Goal: Transaction & Acquisition: Book appointment/travel/reservation

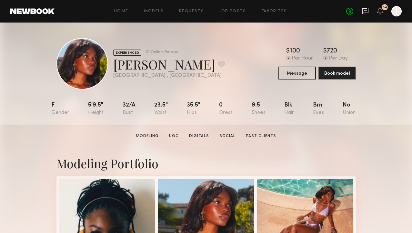
scroll to position [72, 0]
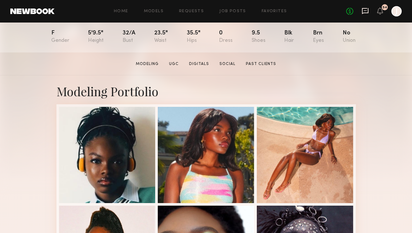
click at [367, 12] on icon at bounding box center [365, 10] width 7 height 7
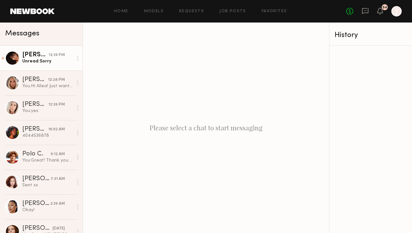
click at [49, 60] on div "Unread: Sorry" at bounding box center [47, 61] width 51 height 6
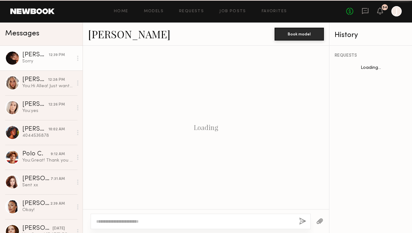
scroll to position [491, 0]
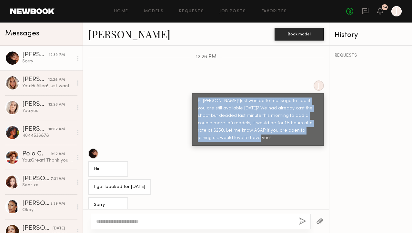
drag, startPoint x: 227, startPoint y: 132, endPoint x: 189, endPoint y: 94, distance: 54.3
click at [188, 90] on div "J Hi Agatha! Just wanted to message to see if you are still available tomorrow?…" at bounding box center [206, 113] width 246 height 65
copy div "Hi [PERSON_NAME]! Just wanted to message to see if you are still available [DAT…"
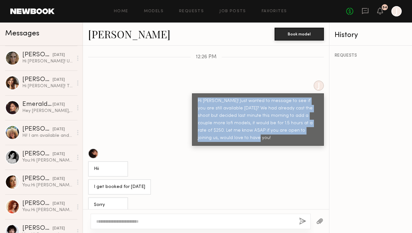
scroll to position [512, 0]
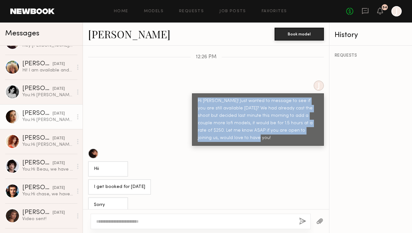
click at [53, 113] on div "[DATE]" at bounding box center [59, 114] width 12 height 6
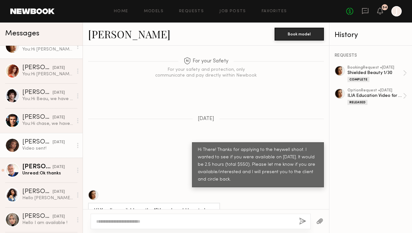
scroll to position [647, 0]
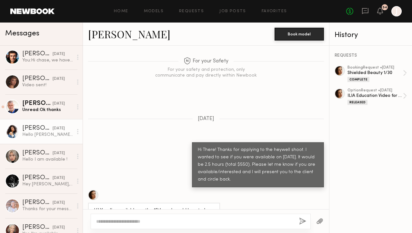
click at [42, 137] on div "Hello Jake, Thank you for the update. Unfortunately, I don't have availability …" at bounding box center [47, 135] width 51 height 6
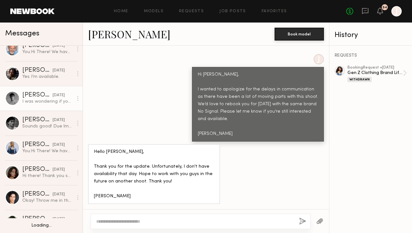
scroll to position [1053, 0]
click at [47, 99] on div "I was wondering if you had any updates…I could potentially go out of town if th…" at bounding box center [47, 101] width 51 height 6
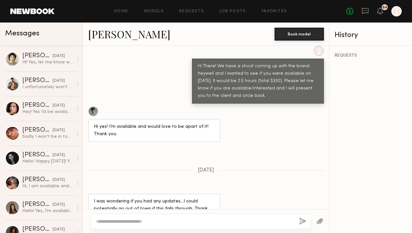
scroll to position [1216, 0]
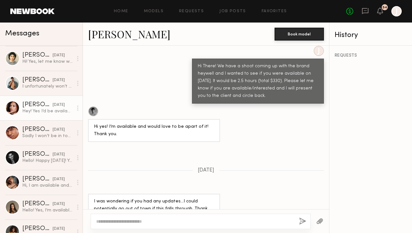
click at [46, 113] on div "Hey! Yes I’d be available and interested :)" at bounding box center [47, 111] width 51 height 6
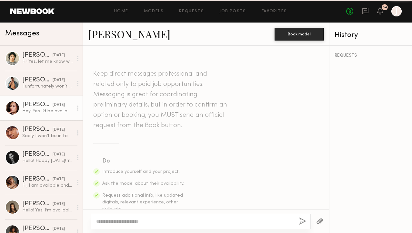
scroll to position [378, 0]
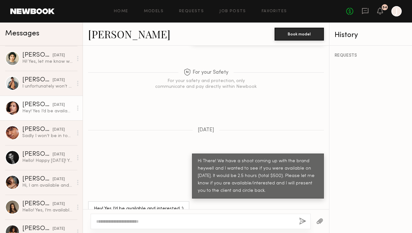
click at [104, 37] on link "[PERSON_NAME]" at bounding box center [129, 34] width 82 height 14
click at [172, 224] on textarea at bounding box center [195, 222] width 198 height 6
paste textarea "**********"
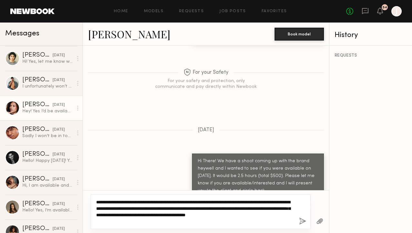
click at [116, 203] on textarea "**********" at bounding box center [195, 212] width 198 height 26
drag, startPoint x: 126, startPoint y: 216, endPoint x: 112, endPoint y: 216, distance: 14.8
click at [112, 216] on textarea "**********" at bounding box center [195, 212] width 198 height 26
type textarea "**********"
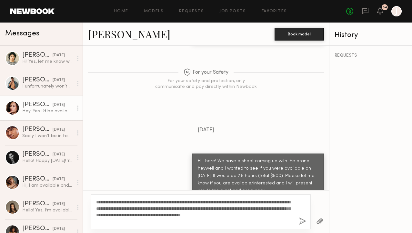
click at [302, 222] on button "button" at bounding box center [302, 222] width 7 height 8
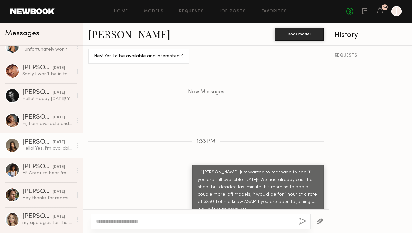
scroll to position [1279, 0]
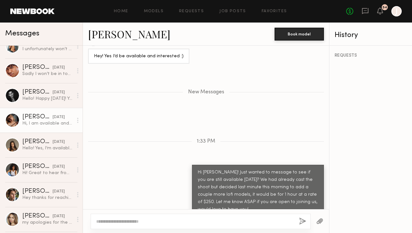
click at [49, 125] on div "Hi, I am available and would like to be presented! :)" at bounding box center [47, 124] width 51 height 6
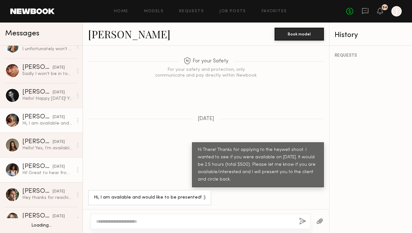
scroll to position [1333, 0]
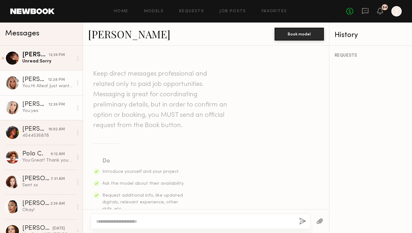
scroll to position [354, 0]
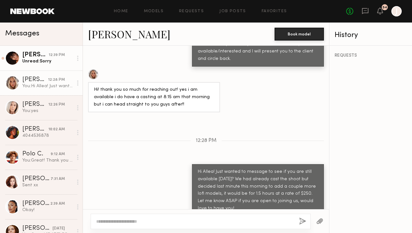
click at [48, 66] on link "[PERSON_NAME] 12:39 PM Unread: Sorry" at bounding box center [41, 58] width 83 height 25
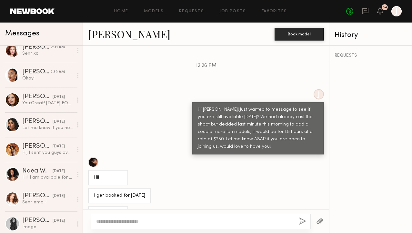
scroll to position [130, 0]
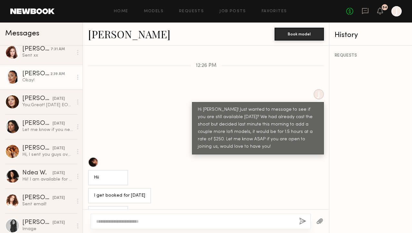
click at [48, 81] on div "Okay!" at bounding box center [47, 80] width 51 height 6
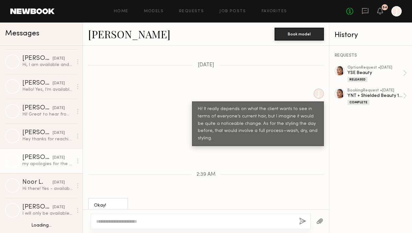
scroll to position [1313, 0]
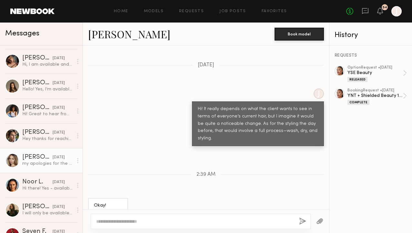
click at [41, 160] on div "Chloe C." at bounding box center [37, 157] width 30 height 6
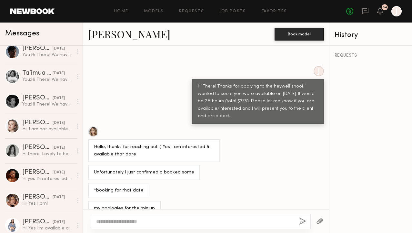
scroll to position [1621, 0]
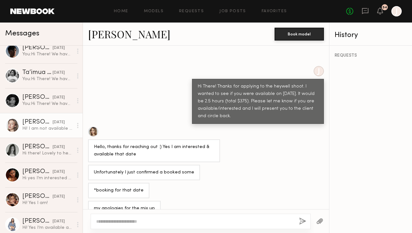
click at [51, 126] on div "Hi! I am not available September 19th but I am the 18th if that works? If the 1…" at bounding box center [47, 129] width 51 height 6
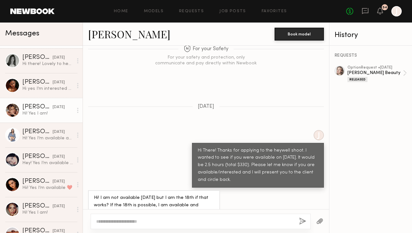
scroll to position [1711, 0]
click at [49, 118] on link "Emily H. 09/12/2025 Hi! Yes I am!" at bounding box center [41, 110] width 83 height 25
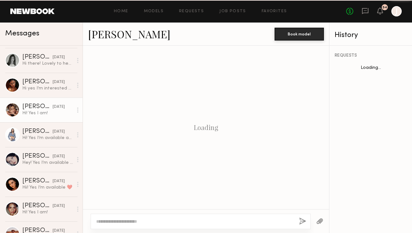
scroll to position [639, 0]
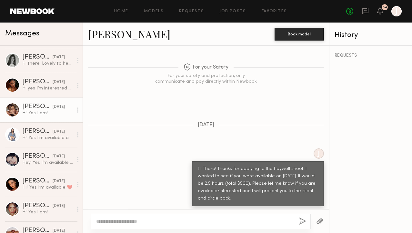
click at [118, 218] on div at bounding box center [201, 221] width 220 height 15
click at [117, 220] on textarea at bounding box center [195, 222] width 198 height 6
paste textarea "**********"
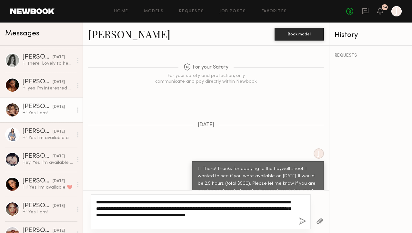
drag, startPoint x: 115, startPoint y: 203, endPoint x: 102, endPoint y: 203, distance: 13.2
click at [102, 203] on textarea "**********" at bounding box center [195, 212] width 198 height 26
type textarea "**********"
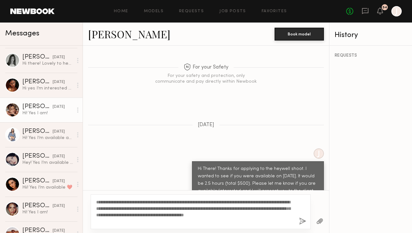
click at [104, 33] on link "[PERSON_NAME]" at bounding box center [129, 34] width 82 height 14
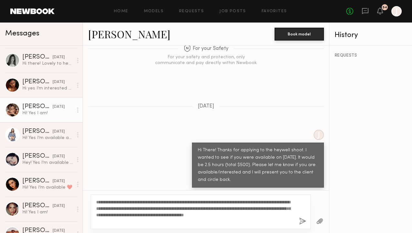
click at [303, 223] on button "button" at bounding box center [302, 222] width 7 height 8
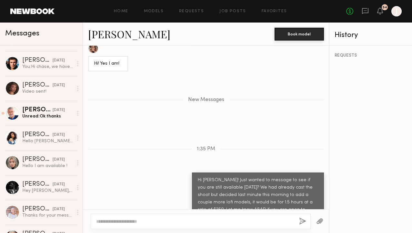
scroll to position [698, 0]
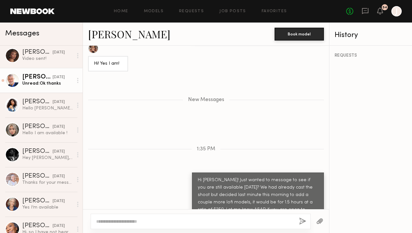
click at [55, 82] on div "Unread: Ok thanks" at bounding box center [47, 84] width 51 height 6
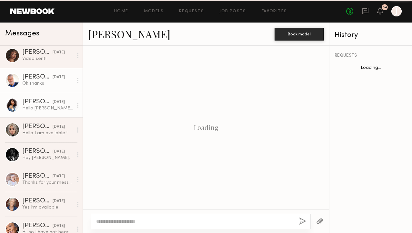
scroll to position [466, 0]
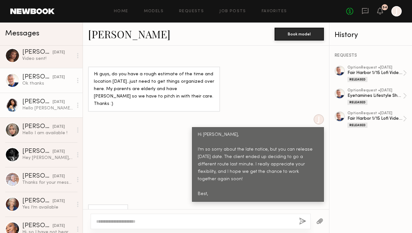
click at [44, 113] on link "Janelle J. 09/15/2025 Hello Jake, Thank you for the update. Unfortunately, I do…" at bounding box center [41, 105] width 83 height 25
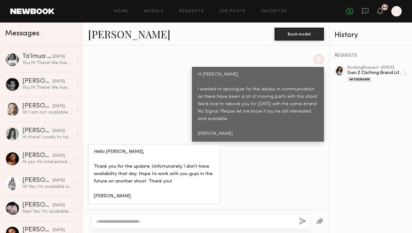
scroll to position [1664, 0]
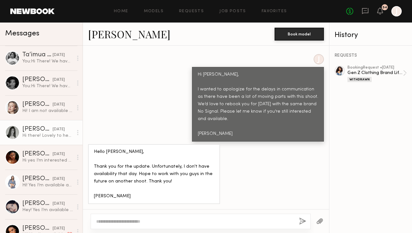
click at [47, 137] on div "Hi there! Lovely to hear from you, I am available and interested for the 19th :)" at bounding box center [47, 136] width 51 height 6
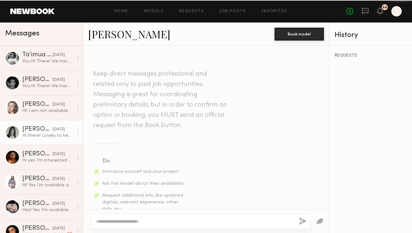
scroll to position [229, 0]
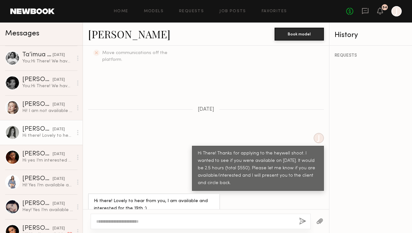
click at [134, 224] on textarea at bounding box center [195, 222] width 198 height 6
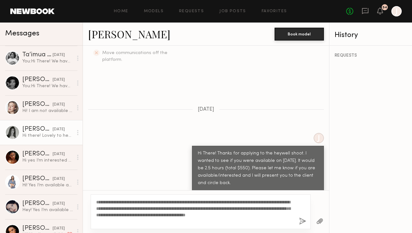
click at [116, 202] on textarea "**********" at bounding box center [195, 212] width 198 height 26
click at [117, 35] on link "[PERSON_NAME]" at bounding box center [129, 34] width 82 height 14
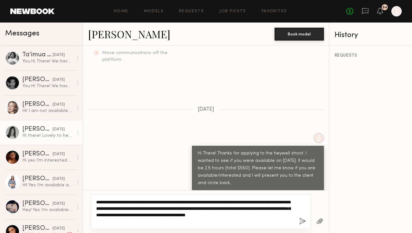
drag, startPoint x: 162, startPoint y: 216, endPoint x: 155, endPoint y: 216, distance: 6.4
click at [155, 216] on textarea "**********" at bounding box center [195, 212] width 198 height 26
click at [116, 203] on textarea "**********" at bounding box center [195, 212] width 198 height 26
type textarea "**********"
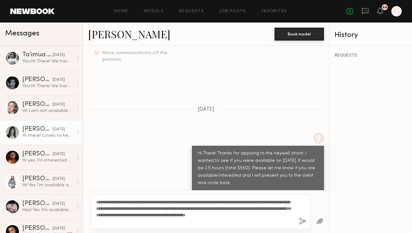
click at [301, 222] on button "button" at bounding box center [302, 222] width 7 height 8
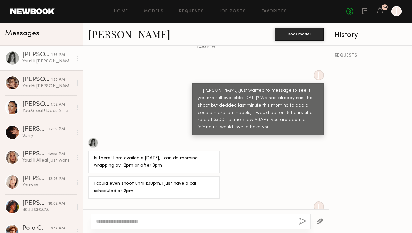
scroll to position [521, 0]
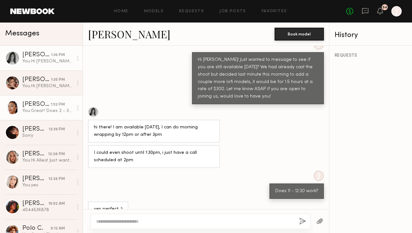
click at [42, 110] on div "You: Great! Does 2 - 3:30 work?" at bounding box center [47, 111] width 51 height 6
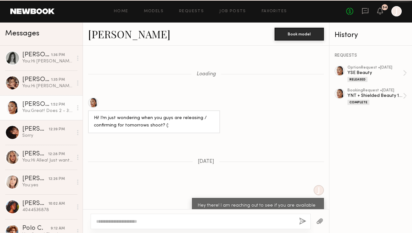
scroll to position [1008, 0]
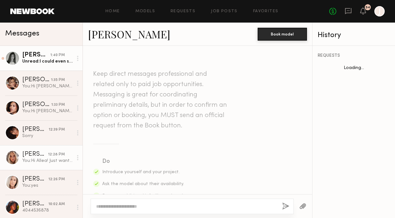
scroll to position [369, 0]
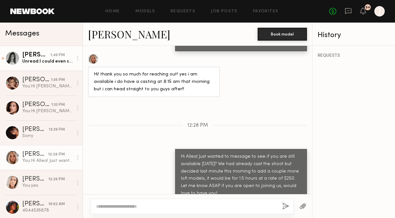
click at [44, 60] on div "Unread: I could even shoot until 1:30pm, i just have a call scheduled at 2pm" at bounding box center [47, 61] width 51 height 6
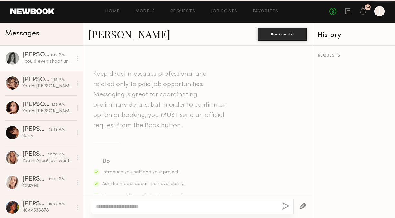
scroll to position [438, 0]
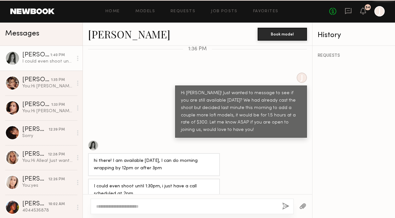
click at [111, 36] on link "[PERSON_NAME]" at bounding box center [129, 34] width 82 height 14
click at [30, 59] on div "I could even shoot until 1:30pm, i just have a call scheduled at 2pm" at bounding box center [47, 61] width 51 height 6
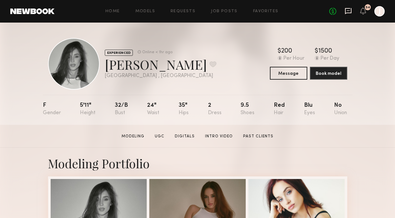
click at [347, 10] on icon at bounding box center [348, 10] width 3 height 1
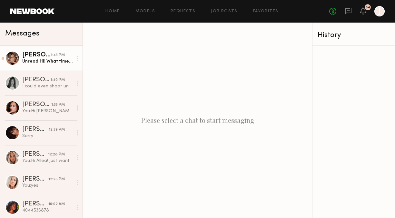
click at [53, 62] on div "Unread: Hi! What time??" at bounding box center [47, 61] width 51 height 6
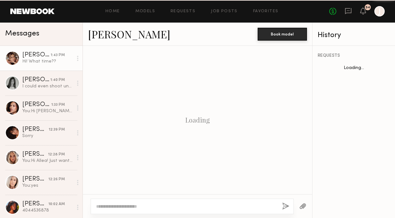
scroll to position [803, 0]
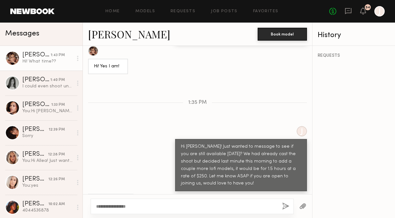
type textarea "**********"
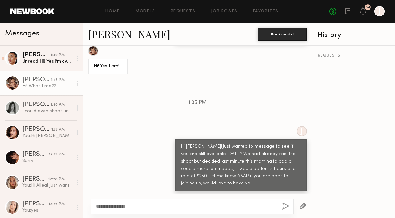
click at [344, 10] on div "No fees up to $5,000 54 J" at bounding box center [356, 11] width 55 height 10
click at [351, 11] on icon at bounding box center [348, 11] width 6 height 6
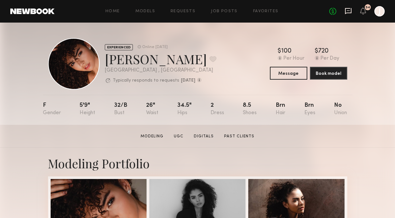
click at [348, 11] on icon at bounding box center [348, 10] width 3 height 1
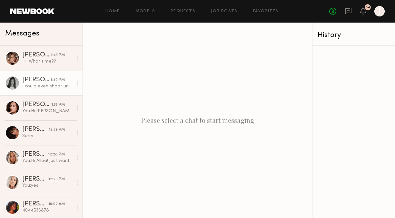
click at [47, 86] on div "I could even shoot until 1:30pm, i just have a call scheduled at 2pm" at bounding box center [47, 86] width 51 height 6
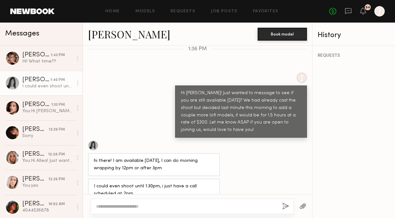
scroll to position [366, 0]
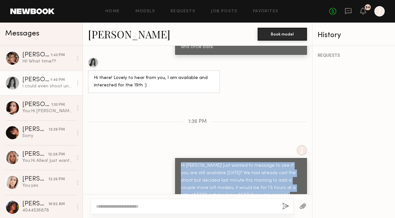
copy div "Hi Tayler! Just wanted to message to see if you are still available tomorrow? W…"
drag, startPoint x: 181, startPoint y: 152, endPoint x: 204, endPoint y: 189, distance: 43.3
click at [204, 190] on div "Hi Tayler! Just wanted to message to see if you are still available tomorrow? W…" at bounding box center [241, 184] width 120 height 45
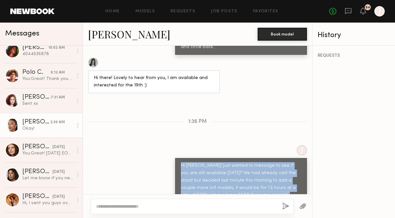
scroll to position [154, 0]
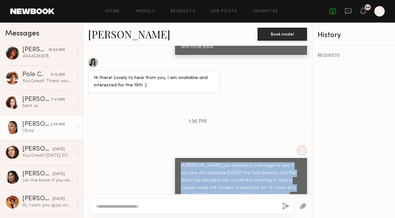
click at [43, 128] on div "Okay!" at bounding box center [47, 131] width 51 height 6
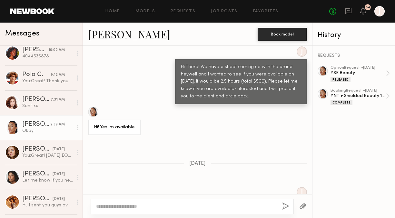
scroll to position [385, 0]
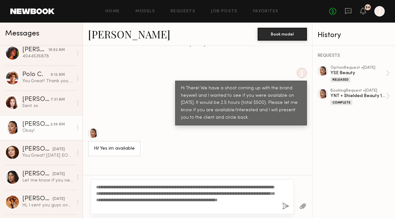
drag, startPoint x: 114, startPoint y: 187, endPoint x: 101, endPoint y: 187, distance: 12.3
click at [101, 187] on textarea "**********" at bounding box center [186, 197] width 181 height 26
click at [228, 187] on textarea "**********" at bounding box center [186, 197] width 181 height 26
click at [248, 188] on textarea "**********" at bounding box center [186, 197] width 181 height 26
click at [111, 39] on link "[PERSON_NAME]" at bounding box center [129, 34] width 82 height 14
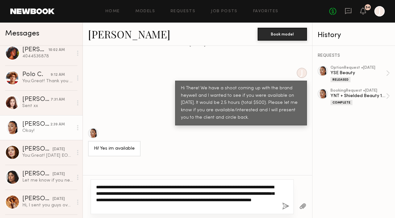
click at [244, 199] on textarea "**********" at bounding box center [186, 197] width 181 height 26
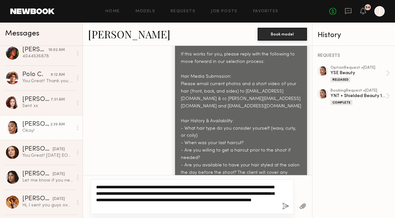
scroll to position [730, 0]
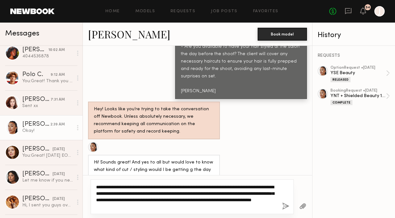
type textarea "**********"
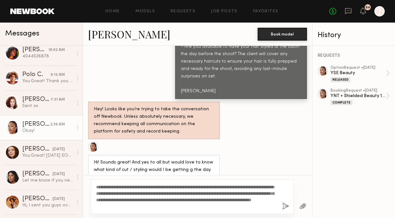
click at [285, 207] on button "button" at bounding box center [285, 207] width 7 height 8
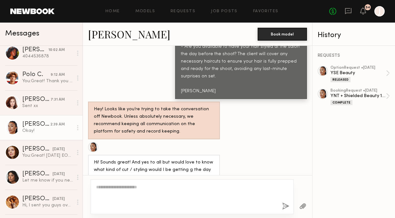
scroll to position [0, 0]
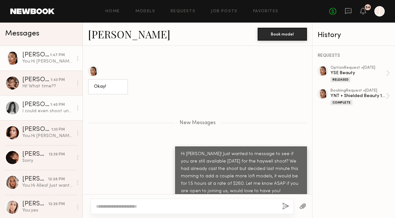
click at [49, 111] on div "I could even shoot until 1:30pm, i just have a call scheduled at 2pm" at bounding box center [47, 111] width 51 height 6
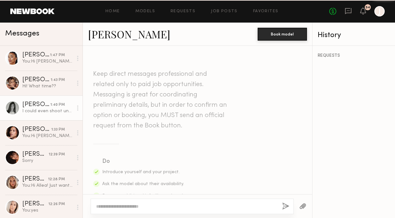
scroll to position [438, 0]
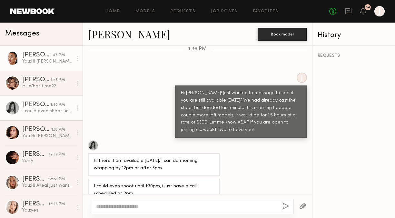
click at [33, 62] on div "You: Hi Chloe! Just wanted to message to see if you are still available tomorro…" at bounding box center [47, 61] width 51 height 6
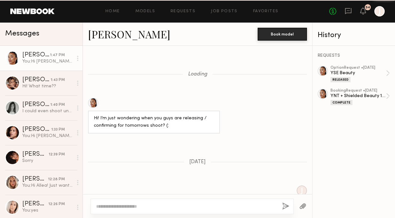
scroll to position [962, 0]
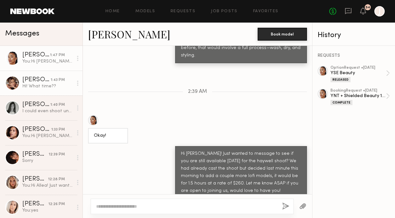
click at [31, 83] on div "[PERSON_NAME]" at bounding box center [36, 80] width 28 height 6
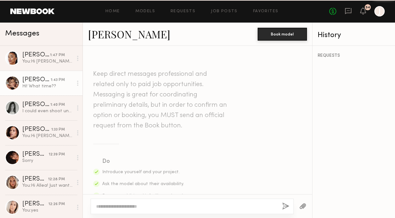
scroll to position [803, 0]
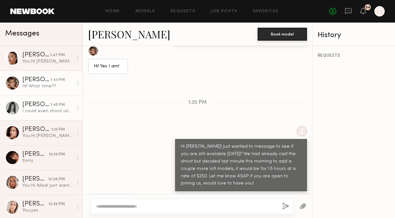
click at [40, 110] on div "I could even shoot until 1:30pm, i just have a call scheduled at 2pm" at bounding box center [47, 111] width 51 height 6
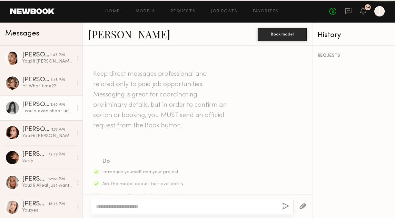
scroll to position [438, 0]
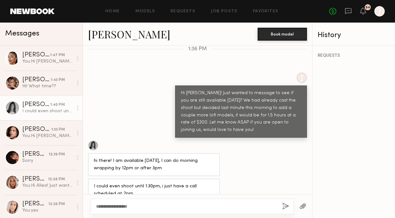
type textarea "**********"
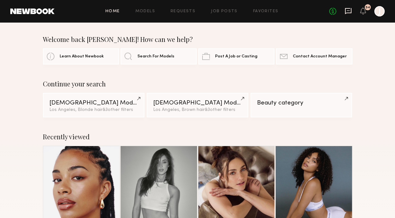
click at [349, 12] on icon at bounding box center [348, 10] width 7 height 7
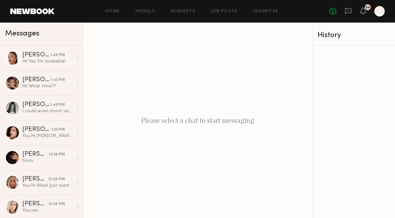
click at [350, 10] on icon at bounding box center [348, 10] width 7 height 7
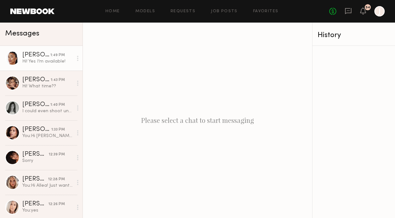
click at [59, 64] on div "Hi! Yes I’m available!" at bounding box center [47, 61] width 51 height 6
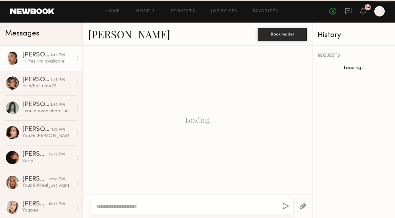
scroll to position [796, 0]
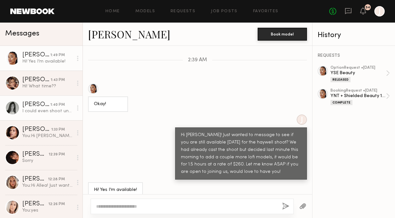
click at [47, 106] on div "[PERSON_NAME]" at bounding box center [36, 105] width 28 height 6
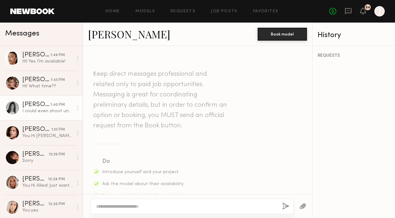
scroll to position [438, 0]
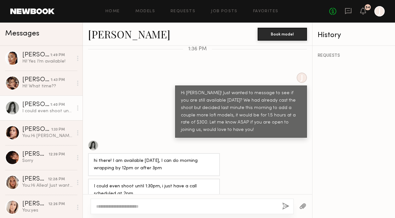
click at [184, 207] on textarea at bounding box center [186, 206] width 181 height 6
type textarea "*"
type textarea "**********"
click at [286, 207] on button "button" at bounding box center [285, 207] width 7 height 8
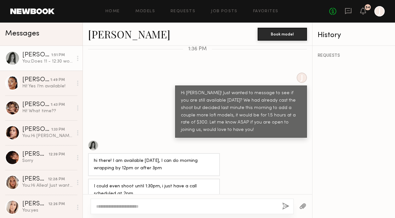
scroll to position [505, 0]
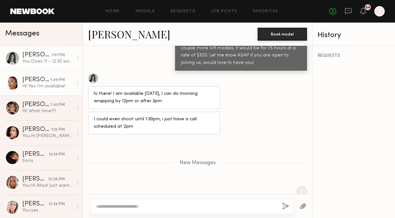
click at [55, 77] on div "1:49 PM" at bounding box center [57, 80] width 15 height 6
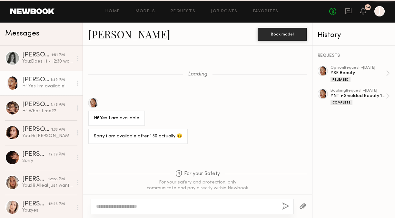
scroll to position [796, 0]
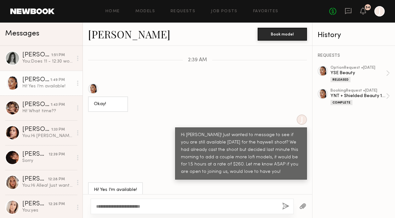
type textarea "**********"
click at [285, 207] on button "button" at bounding box center [285, 207] width 7 height 8
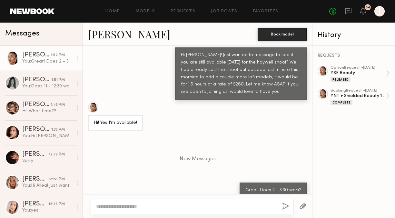
click at [98, 37] on link "[PERSON_NAME]" at bounding box center [129, 34] width 82 height 14
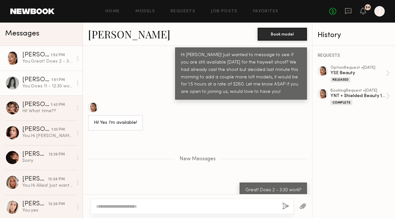
click at [24, 82] on div "Tayler C." at bounding box center [36, 80] width 29 height 6
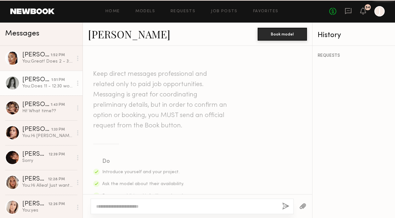
scroll to position [487, 0]
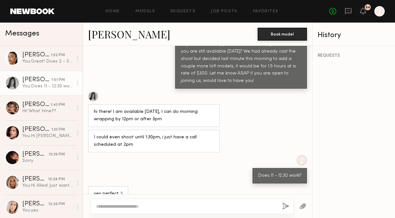
click at [97, 37] on link "Tayler C." at bounding box center [129, 34] width 82 height 14
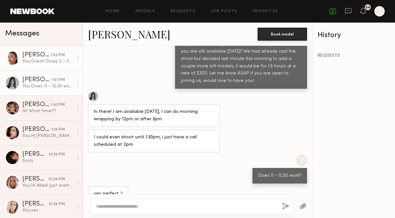
click at [58, 58] on div "1:52 PM" at bounding box center [58, 55] width 14 height 6
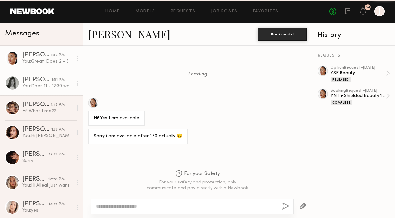
scroll to position [827, 0]
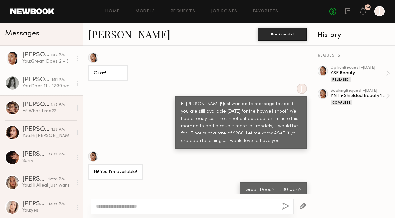
click at [53, 81] on div "1:51 PM" at bounding box center [58, 80] width 14 height 6
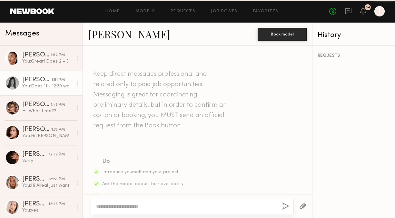
scroll to position [487, 0]
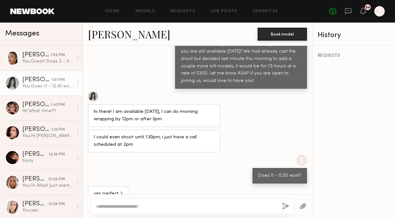
click at [213, 208] on textarea at bounding box center [186, 206] width 181 height 6
type textarea "*"
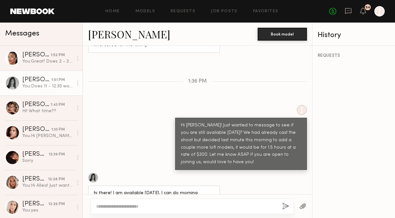
scroll to position [397, 0]
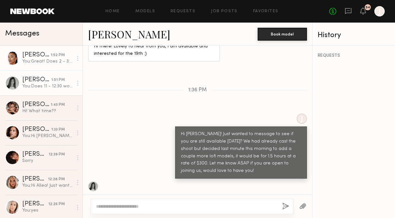
click at [44, 55] on div "Chloe W." at bounding box center [36, 55] width 28 height 6
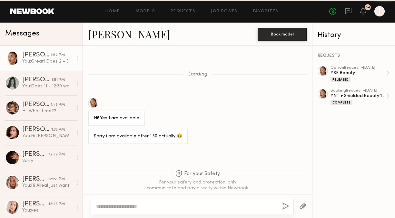
scroll to position [827, 0]
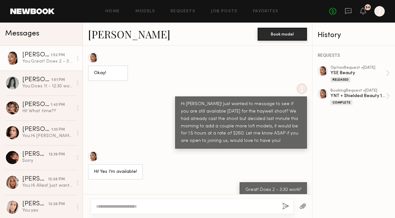
click at [42, 56] on div "Chloe W." at bounding box center [36, 55] width 28 height 6
click at [285, 38] on button "Book model" at bounding box center [282, 33] width 49 height 13
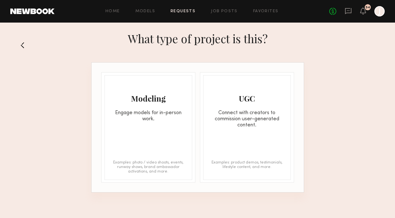
click at [137, 109] on div "Modeling Engage models for in-person work." at bounding box center [148, 98] width 87 height 47
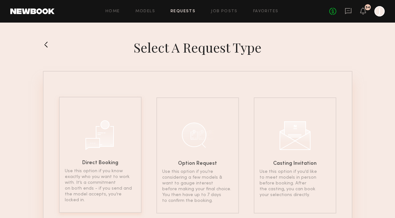
click at [101, 124] on div at bounding box center [100, 134] width 32 height 32
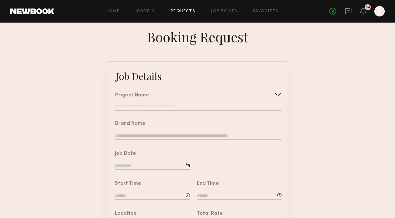
click at [137, 108] on input "text" at bounding box center [198, 107] width 166 height 6
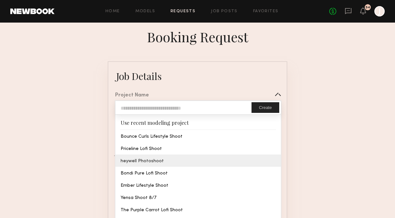
type input "**********"
type input "*******"
type input "**********"
type textarea "**********"
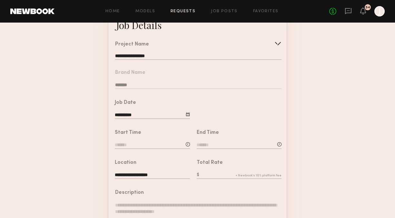
scroll to position [52, 0]
click at [209, 175] on input "text" at bounding box center [239, 174] width 85 height 7
type input "***"
click at [142, 145] on input at bounding box center [152, 144] width 75 height 7
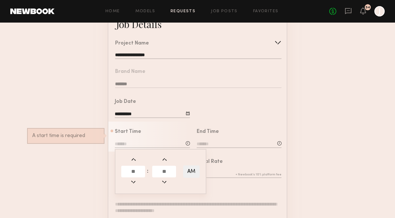
click at [138, 170] on input "text" at bounding box center [133, 172] width 24 height 12
type input "*"
click at [160, 172] on input "text" at bounding box center [164, 172] width 24 height 12
type input "**"
type input "*******"
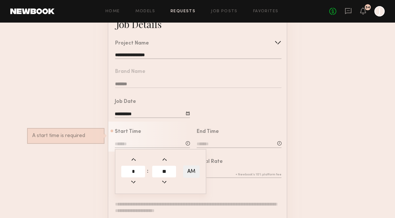
type input "**"
click at [192, 171] on button "AM" at bounding box center [191, 171] width 16 height 12
type input "*******"
click at [207, 145] on input at bounding box center [239, 144] width 85 height 7
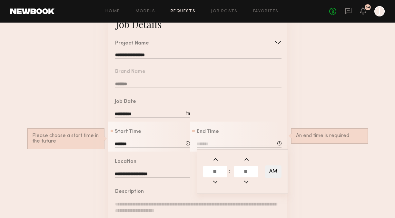
click at [217, 171] on input "text" at bounding box center [215, 172] width 24 height 12
type input "*"
click at [246, 170] on input "text" at bounding box center [246, 172] width 24 height 12
type input "**"
type input "*******"
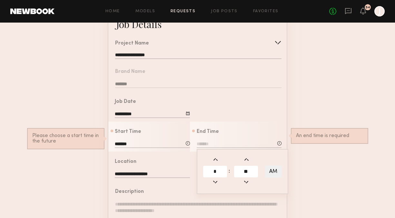
type input "**"
click at [277, 171] on button "AM" at bounding box center [273, 171] width 16 height 12
type input "*******"
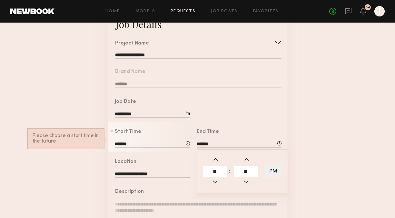
click at [301, 166] on form "**********" at bounding box center [197, 188] width 395 height 359
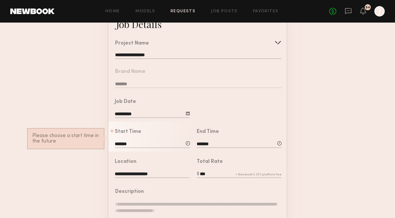
click at [190, 112] on div at bounding box center [238, 107] width 97 height 30
click at [188, 112] on div at bounding box center [188, 113] width 4 height 4
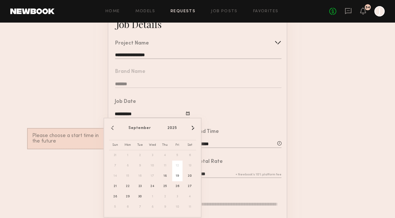
click at [178, 177] on span "19" at bounding box center [177, 176] width 10 height 10
type input "**********"
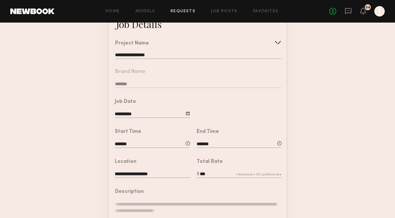
click at [75, 175] on form "**********" at bounding box center [197, 188] width 395 height 359
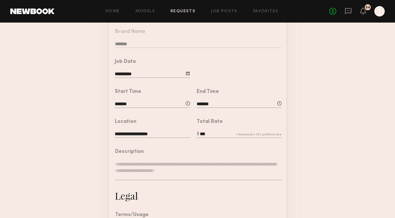
scroll to position [95, 0]
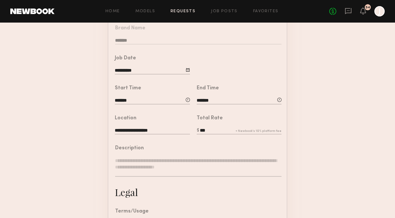
click at [138, 151] on div "Description" at bounding box center [198, 164] width 166 height 37
click at [135, 158] on textarea at bounding box center [198, 166] width 166 height 19
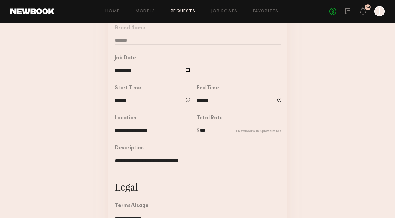
type textarea "**********"
click at [70, 159] on form "**********" at bounding box center [197, 143] width 395 height 354
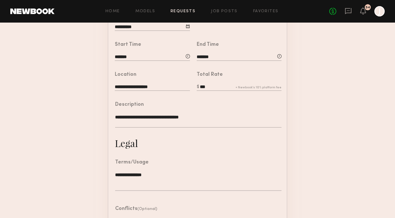
scroll to position [201, 0]
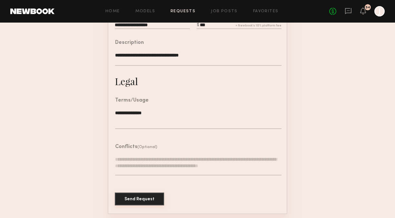
click at [128, 199] on button "Send Request" at bounding box center [139, 199] width 49 height 13
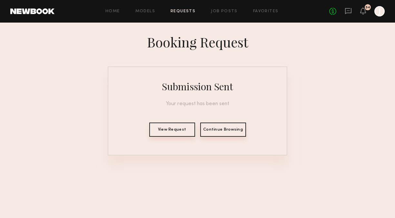
click at [180, 12] on link "Requests" at bounding box center [183, 11] width 25 height 4
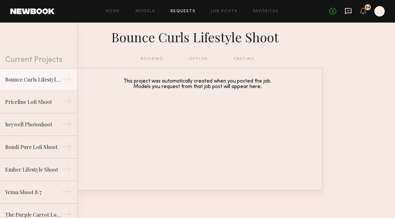
click at [348, 13] on icon at bounding box center [348, 11] width 6 height 6
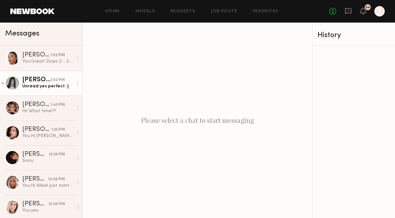
click at [51, 87] on div "Unread: yes perfect :)" at bounding box center [47, 86] width 51 height 6
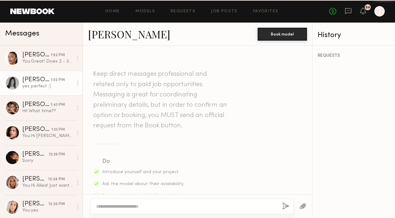
scroll to position [487, 0]
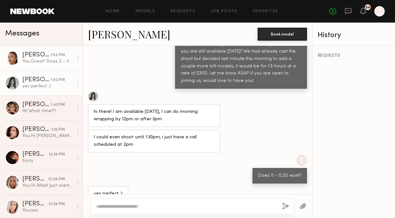
click at [53, 65] on link "[PERSON_NAME] 1:52 PM You: Great! Does 2 - 3:30 work?" at bounding box center [41, 58] width 83 height 25
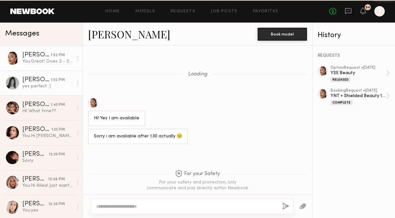
scroll to position [827, 0]
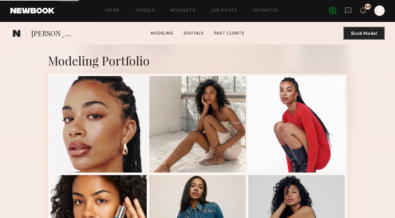
scroll to position [388, 0]
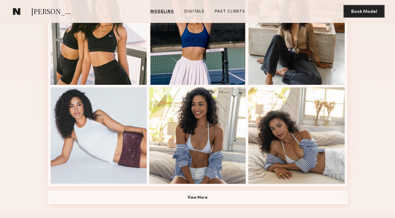
click at [205, 200] on button "View More" at bounding box center [197, 197] width 299 height 13
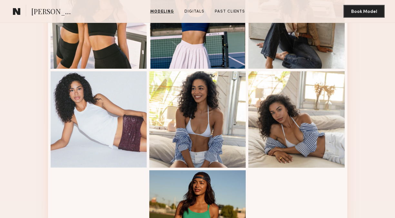
scroll to position [402, 0]
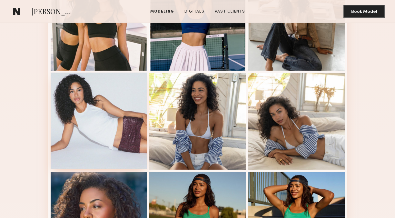
click at [114, 148] on div at bounding box center [99, 121] width 96 height 96
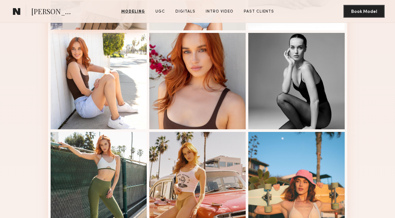
scroll to position [344, 0]
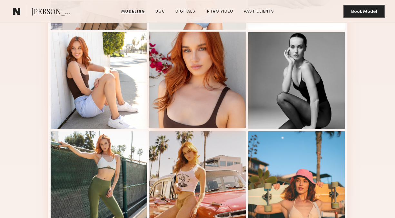
click at [186, 98] on div at bounding box center [197, 80] width 96 height 96
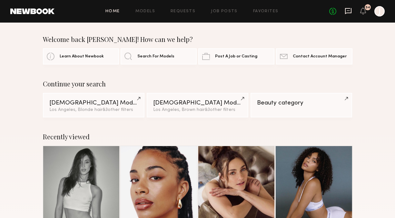
click at [350, 10] on icon at bounding box center [348, 10] width 7 height 7
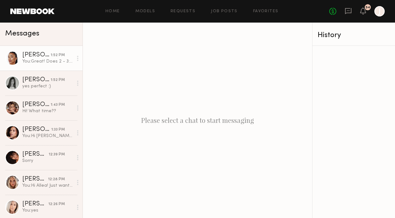
click at [41, 65] on link "[PERSON_NAME] 1:52 PM You: Great! Does 2 - 3:30 work?" at bounding box center [41, 58] width 83 height 25
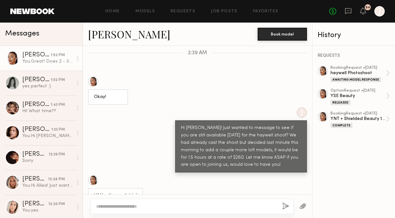
scroll to position [809, 0]
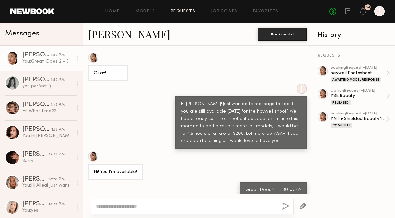
click at [181, 10] on link "Requests" at bounding box center [183, 11] width 25 height 4
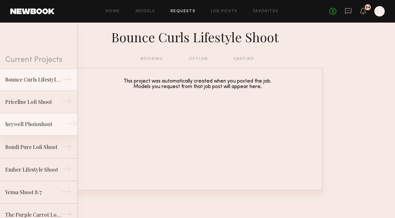
click at [38, 129] on link "heywell Photoshoot →" at bounding box center [38, 124] width 77 height 23
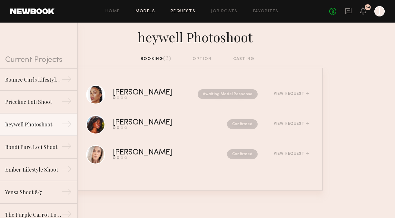
click at [150, 11] on link "Models" at bounding box center [145, 11] width 20 height 4
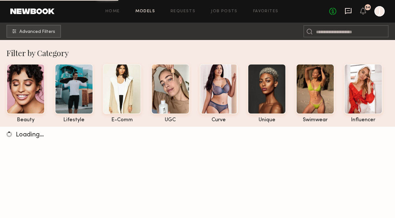
click at [349, 11] on icon at bounding box center [348, 10] width 7 height 7
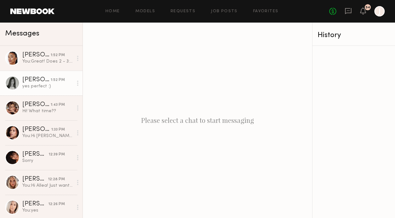
click at [34, 83] on div "yes perfect :)" at bounding box center [47, 86] width 51 height 6
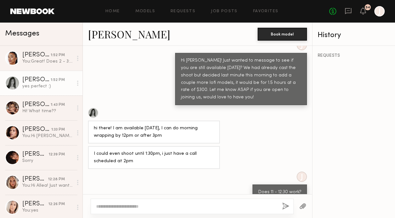
scroll to position [466, 0]
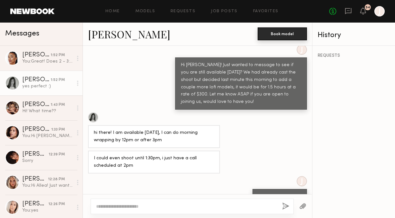
click at [271, 32] on button "Book model" at bounding box center [282, 33] width 49 height 13
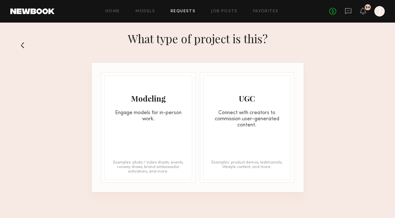
click at [164, 108] on div "Modeling Engage models for in-person work." at bounding box center [148, 98] width 87 height 47
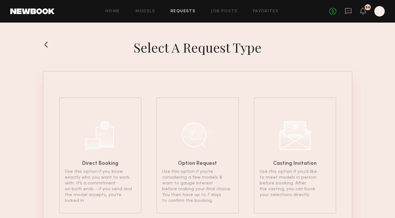
click at [42, 44] on section "Select a Request Type Direct Booking Use this option if you know exactly who yo…" at bounding box center [197, 139] width 395 height 201
click at [47, 45] on button at bounding box center [48, 44] width 10 height 10
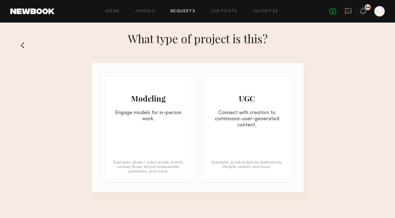
click at [156, 127] on div "Modeling Engage models for in-person work. Examples: photo / video shoots, even…" at bounding box center [148, 127] width 88 height 105
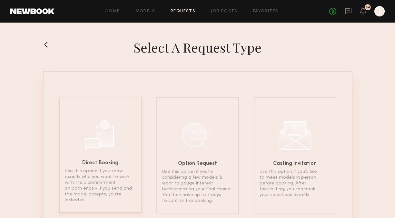
click at [111, 135] on div at bounding box center [100, 134] width 32 height 32
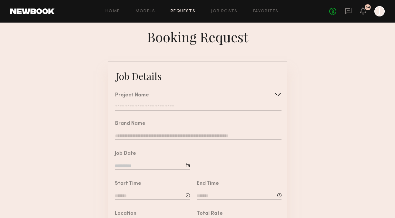
scroll to position [49, 0]
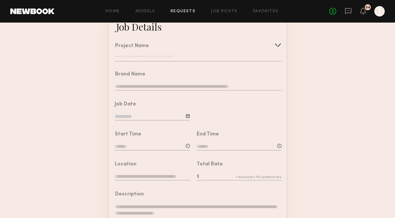
click at [146, 146] on input at bounding box center [152, 147] width 75 height 7
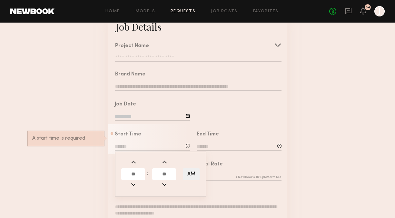
click at [138, 172] on input "text" at bounding box center [133, 174] width 24 height 12
type input "**"
click at [167, 174] on input "text" at bounding box center [164, 174] width 24 height 12
type input "**"
type input "********"
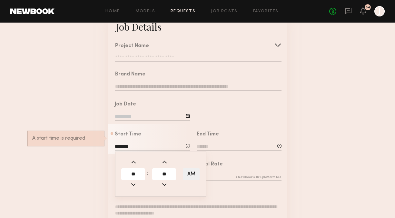
click at [211, 144] on input at bounding box center [239, 147] width 85 height 7
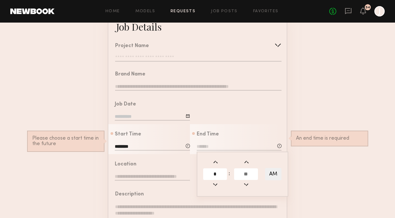
click at [220, 174] on input "*" at bounding box center [215, 174] width 24 height 12
type input "**"
click at [246, 173] on input "text" at bounding box center [246, 174] width 24 height 12
type input "**"
type input "********"
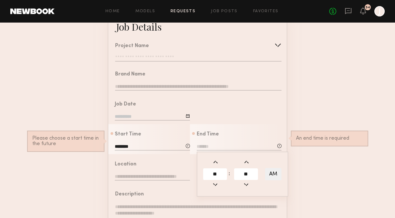
type input "***"
click at [274, 172] on button "AM" at bounding box center [273, 174] width 16 height 12
type input "********"
type input "*"
click at [273, 173] on button "AM" at bounding box center [273, 174] width 16 height 12
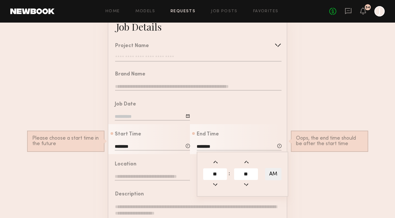
type input "********"
type input "***"
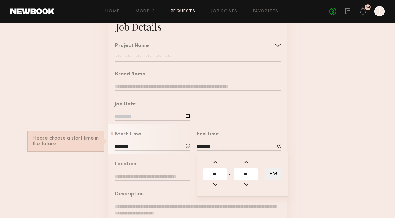
click at [303, 171] on form "Job Details Project Name Create Use recent modeling project Bounce Curls Lifest…" at bounding box center [197, 191] width 395 height 359
click at [89, 167] on form "Job Details Project Name Create Use recent modeling project Bounce Curls Lifest…" at bounding box center [197, 191] width 395 height 359
click at [190, 118] on div at bounding box center [238, 109] width 97 height 30
click at [189, 117] on div at bounding box center [188, 116] width 4 height 4
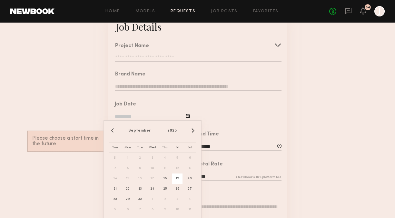
click at [177, 179] on span "19" at bounding box center [177, 179] width 10 height 10
type input "**********"
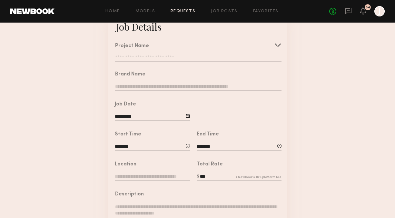
click at [156, 64] on div "Project Name Create Use recent modeling project Bounce Curls Lifestyle Shoot Pr…" at bounding box center [194, 50] width 173 height 28
click at [156, 58] on input "text" at bounding box center [198, 58] width 166 height 6
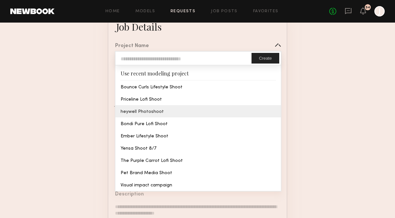
type input "**********"
type input "*******"
type input "**********"
type textarea "**********"
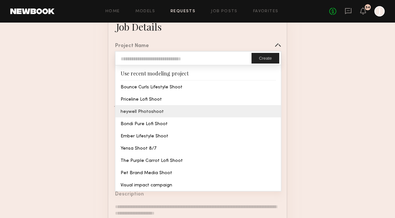
click at [150, 109] on common-border "**********" at bounding box center [198, 191] width 180 height 359
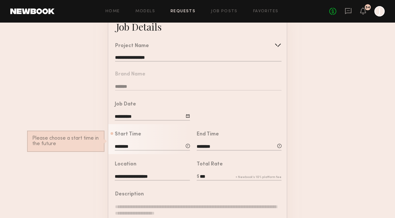
click at [190, 117] on div at bounding box center [238, 109] width 97 height 30
click at [188, 116] on div at bounding box center [188, 116] width 4 height 4
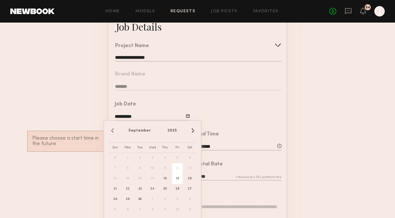
click at [178, 181] on span "19" at bounding box center [177, 179] width 10 height 10
type input "**********"
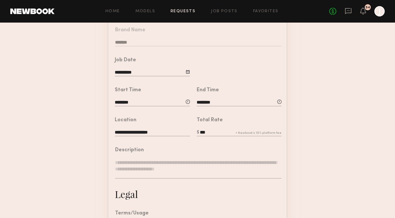
scroll to position [107, 0]
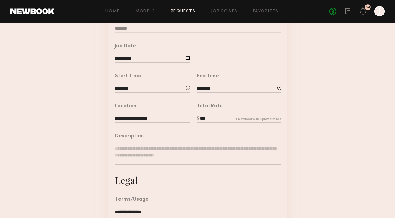
click at [131, 146] on textarea at bounding box center [198, 154] width 166 height 19
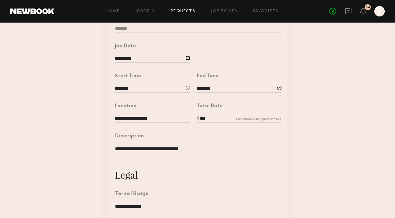
type textarea "**********"
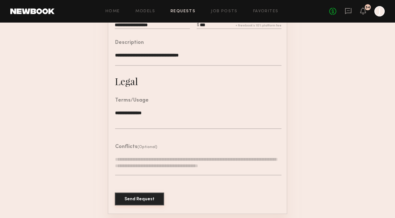
click at [145, 201] on button "Send Request" at bounding box center [139, 199] width 49 height 13
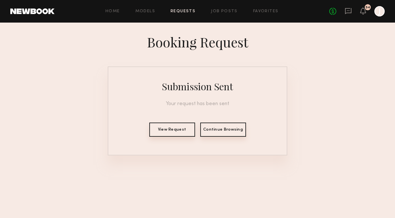
click at [182, 9] on link "Requests" at bounding box center [183, 11] width 25 height 4
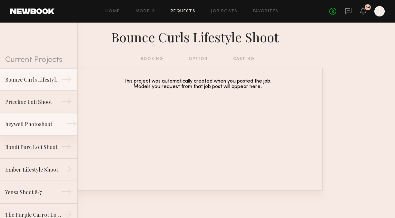
click at [35, 127] on div "heywell Photoshoot" at bounding box center [33, 124] width 56 height 8
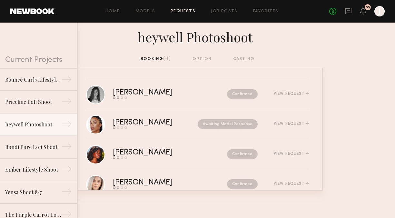
drag, startPoint x: 230, startPoint y: 120, endPoint x: 329, endPoint y: 4, distance: 152.6
click at [353, 12] on div "No fees up to $5,000 55 J" at bounding box center [356, 11] width 55 height 10
click at [345, 9] on icon at bounding box center [348, 10] width 7 height 7
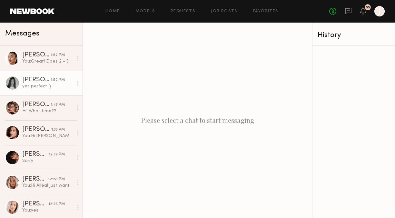
click at [51, 82] on div "[PERSON_NAME]" at bounding box center [36, 80] width 28 height 6
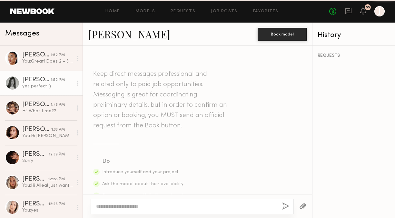
scroll to position [487, 0]
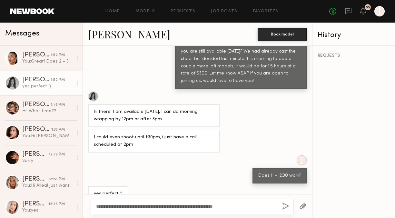
type textarea "**********"
click at [286, 209] on button "button" at bounding box center [285, 207] width 7 height 8
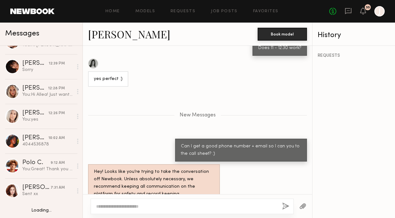
scroll to position [0, 0]
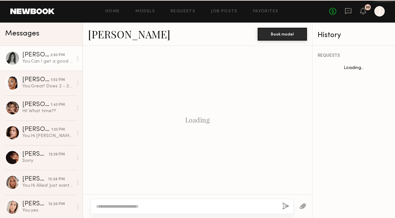
scroll to position [566, 0]
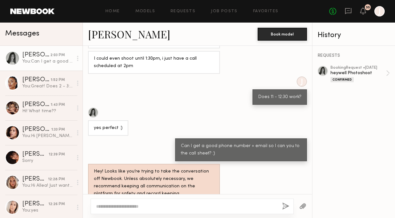
click at [55, 55] on div "2:03 PM" at bounding box center [57, 55] width 15 height 6
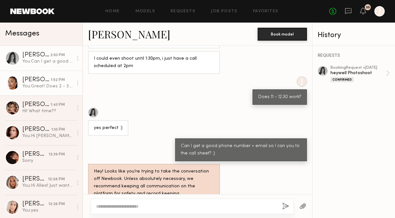
click at [52, 78] on div "1:52 PM" at bounding box center [58, 80] width 14 height 6
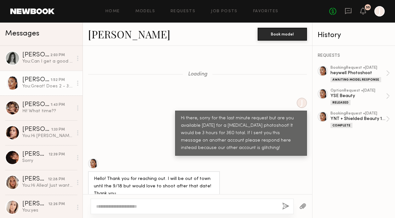
scroll to position [1529, 0]
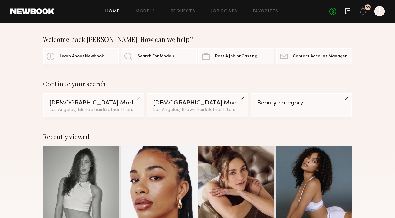
click at [348, 10] on icon at bounding box center [348, 10] width 3 height 1
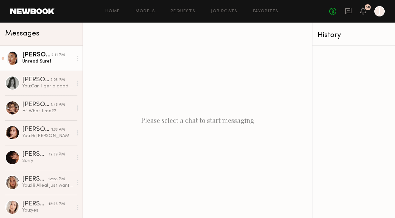
click at [22, 56] on link "Chloe W. 2:11 PM Unread: Sure!" at bounding box center [41, 58] width 83 height 25
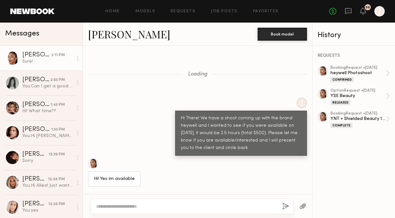
scroll to position [701, 0]
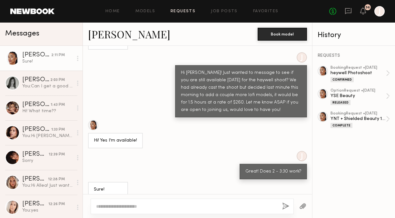
click at [174, 10] on link "Requests" at bounding box center [183, 11] width 25 height 4
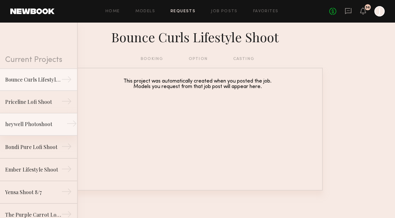
click at [56, 123] on div "heywell Photoshoot" at bounding box center [33, 124] width 56 height 8
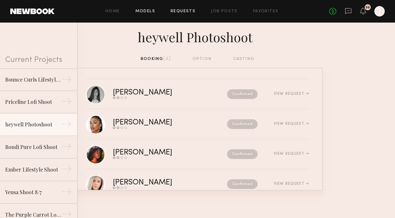
click at [150, 10] on link "Models" at bounding box center [145, 11] width 20 height 4
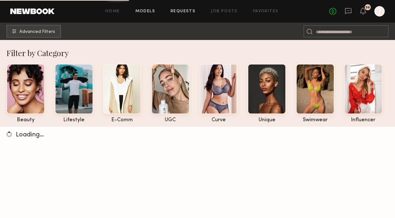
click at [179, 10] on link "Requests" at bounding box center [183, 11] width 25 height 4
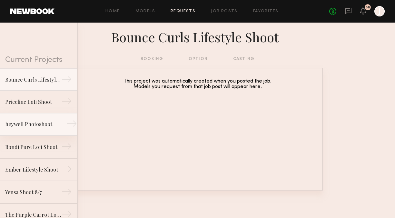
click at [48, 124] on div "heywell Photoshoot" at bounding box center [33, 124] width 56 height 8
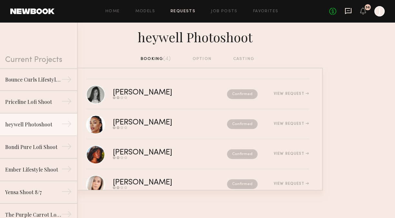
click at [350, 10] on icon at bounding box center [348, 10] width 7 height 7
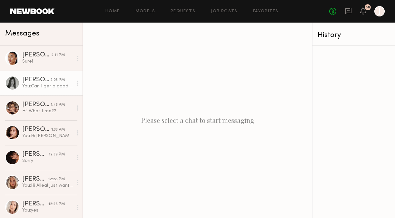
click at [40, 85] on div "You: Can I get a good phone number + email so I can you to the call sheet? :)" at bounding box center [47, 86] width 51 height 6
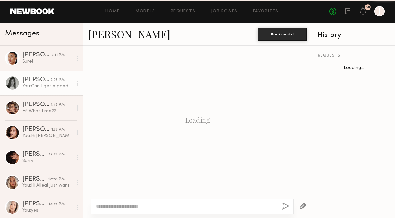
scroll to position [566, 0]
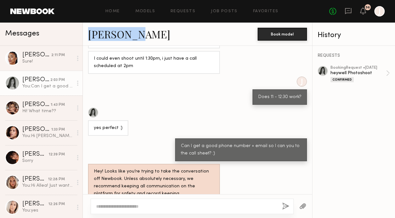
drag, startPoint x: 85, startPoint y: 35, endPoint x: 132, endPoint y: 36, distance: 46.8
click at [132, 36] on div "Tayler C. Book model" at bounding box center [197, 34] width 229 height 23
copy link "[PERSON_NAME]"
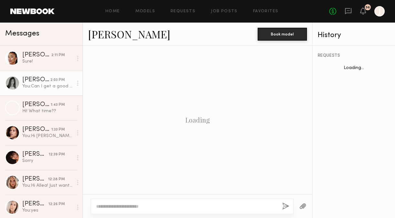
scroll to position [566, 0]
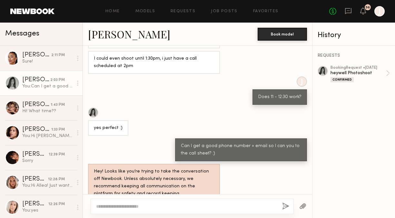
click at [157, 37] on div "Tayler C." at bounding box center [173, 34] width 170 height 14
click at [143, 9] on link "Models" at bounding box center [145, 11] width 20 height 4
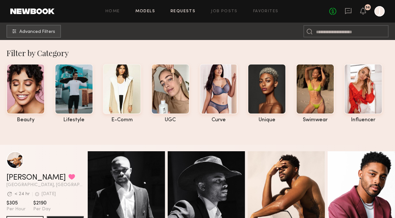
click at [178, 12] on link "Requests" at bounding box center [183, 11] width 25 height 4
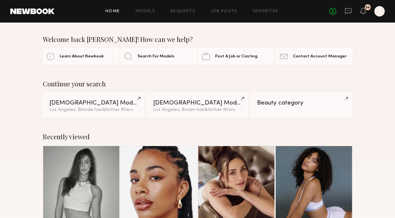
click at [348, 15] on div "No fees up to $5,000 56 J" at bounding box center [356, 11] width 55 height 10
click at [348, 12] on icon at bounding box center [348, 10] width 7 height 7
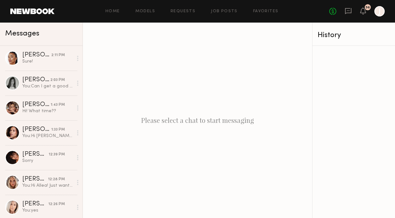
click at [178, 13] on div "Home Models Requests Job Posts Favorites Sign Out No fees up to $5,000 56 J" at bounding box center [220, 11] width 330 height 10
click at [178, 9] on div "Home Models Requests Job Posts Favorites Sign Out No fees up to $5,000 56 J" at bounding box center [220, 11] width 330 height 10
click at [185, 12] on link "Requests" at bounding box center [183, 11] width 25 height 4
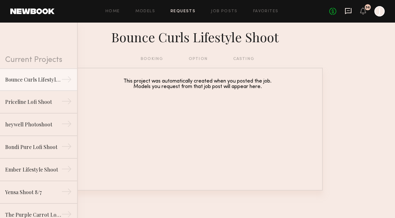
click at [349, 10] on icon at bounding box center [348, 10] width 7 height 7
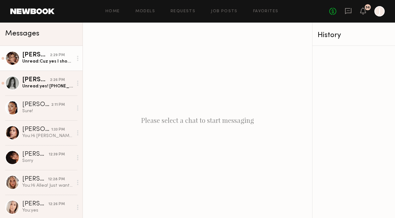
click at [51, 57] on div "2:29 PM" at bounding box center [57, 55] width 15 height 6
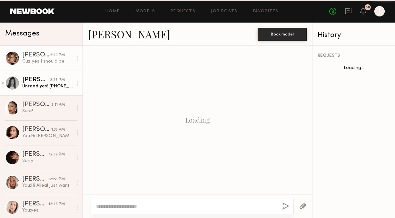
scroll to position [834, 0]
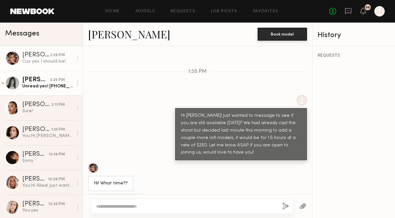
click at [39, 83] on div "[PERSON_NAME]" at bounding box center [36, 80] width 28 height 6
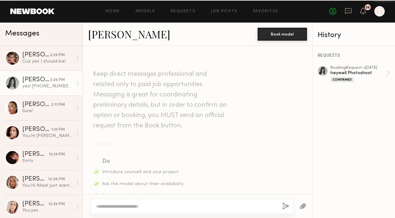
scroll to position [604, 0]
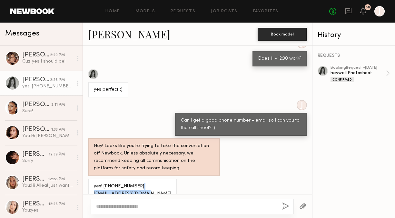
drag, startPoint x: 93, startPoint y: 180, endPoint x: 150, endPoint y: 181, distance: 57.1
click at [150, 181] on div "yes! [PHONE_NUMBER] [EMAIL_ADDRESS][DOMAIN_NAME]" at bounding box center [132, 190] width 89 height 23
copy div "[EMAIL_ADDRESS][DOMAIN_NAME]"
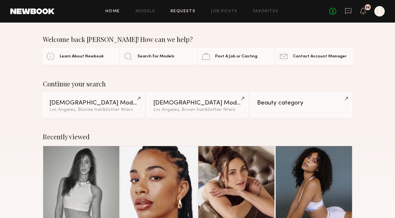
click at [184, 11] on link "Requests" at bounding box center [183, 11] width 25 height 4
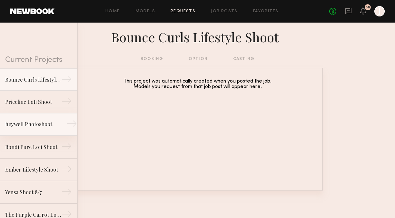
click at [24, 123] on div "heywell Photoshoot" at bounding box center [33, 124] width 56 height 8
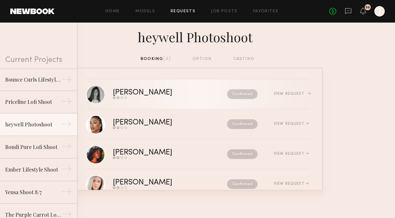
click at [295, 92] on div "View Request" at bounding box center [284, 94] width 52 height 5
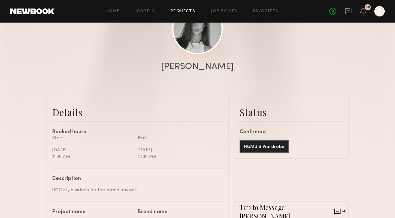
scroll to position [72, 0]
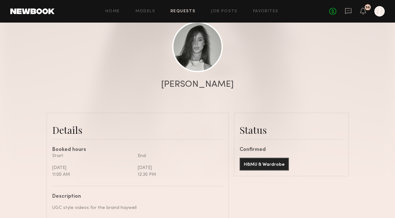
click at [188, 10] on link "Requests" at bounding box center [183, 11] width 25 height 4
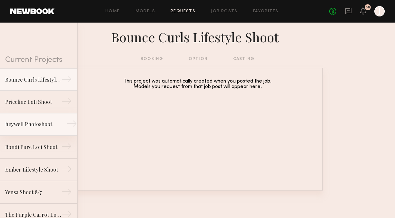
click at [37, 117] on link "heywell Photoshoot →" at bounding box center [38, 124] width 77 height 23
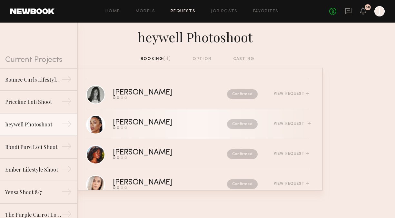
click at [286, 123] on div "View Request" at bounding box center [291, 124] width 35 height 4
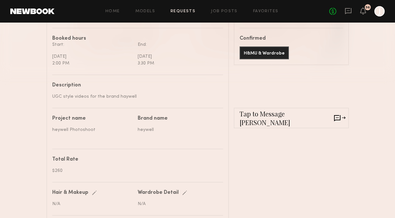
scroll to position [179, 0]
